Goal: Task Accomplishment & Management: Manage account settings

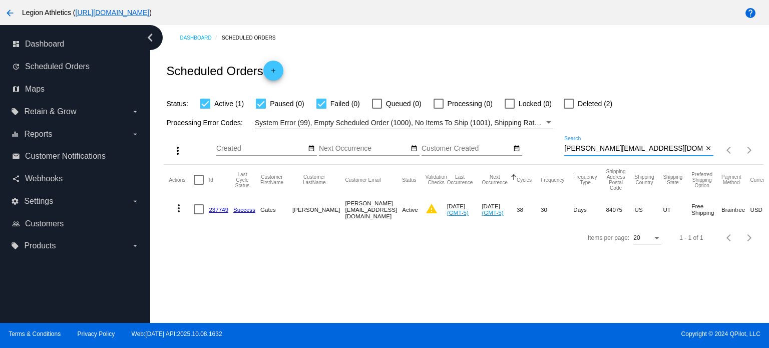
click at [684, 148] on input "[PERSON_NAME][EMAIL_ADDRESS][DOMAIN_NAME]" at bounding box center [633, 149] width 139 height 8
click at [683, 148] on input "[PERSON_NAME][EMAIL_ADDRESS][DOMAIN_NAME]" at bounding box center [633, 149] width 139 height 8
type input "[EMAIL_ADDRESS][DOMAIN_NAME]"
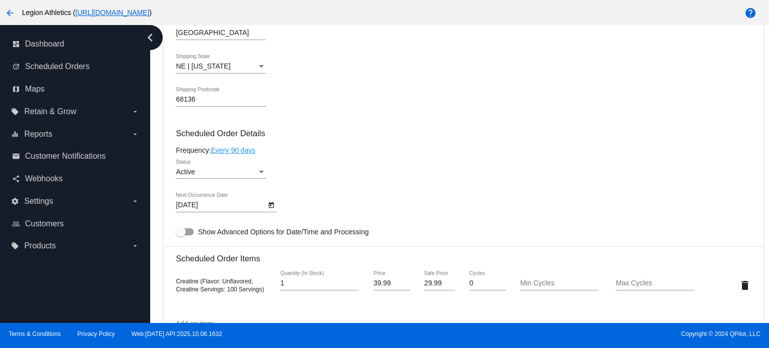
scroll to position [450, 0]
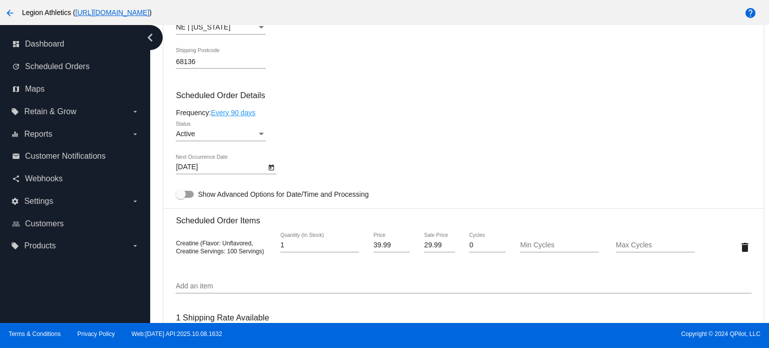
click at [266, 163] on div "[DATE] Next Occurrence Date" at bounding box center [226, 165] width 101 height 20
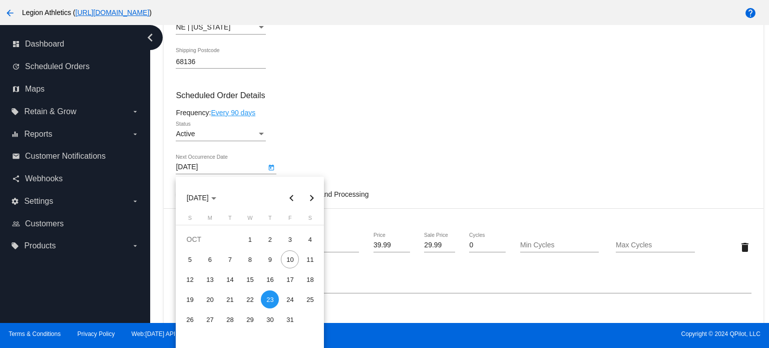
click at [271, 169] on div at bounding box center [384, 174] width 769 height 348
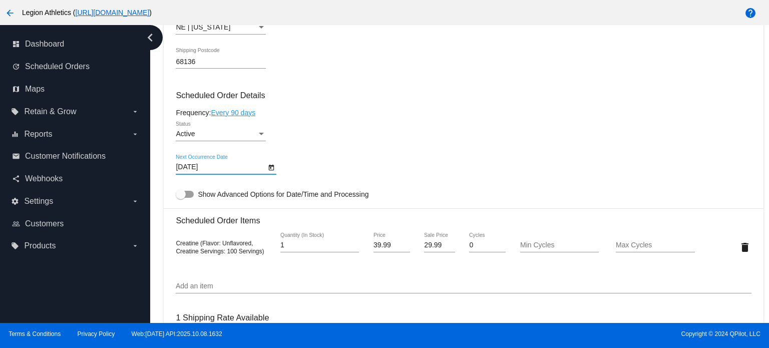
click at [270, 170] on icon "Open calendar" at bounding box center [272, 167] width 6 height 6
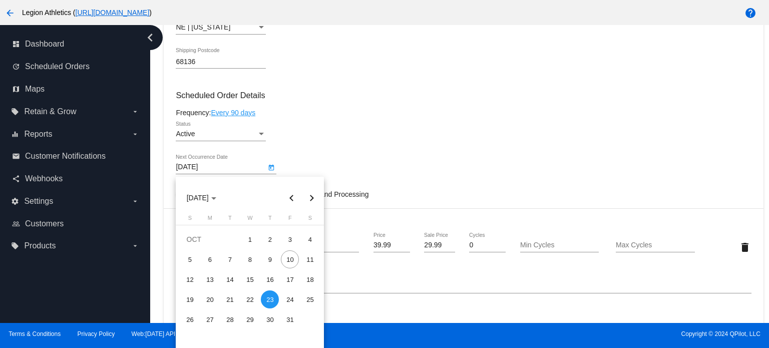
click at [313, 201] on button "Next month" at bounding box center [311, 198] width 20 height 20
click at [194, 317] on div "23" at bounding box center [190, 319] width 18 height 18
type input "11/23/2025"
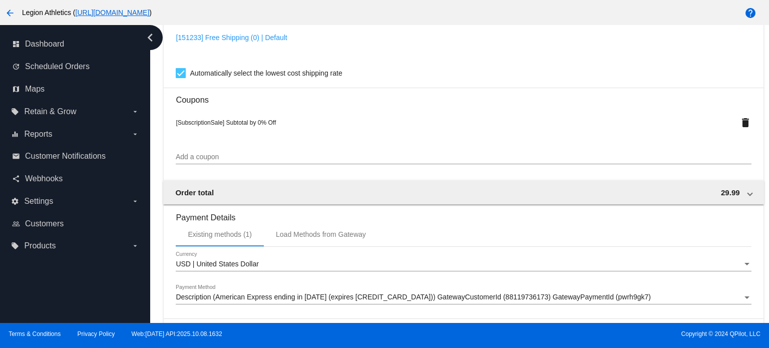
scroll to position [888, 0]
